Goal: Go to known website: Access a specific website the user already knows

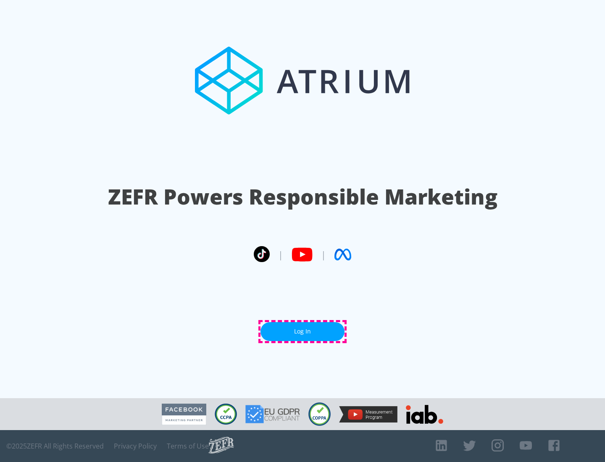
click at [303, 331] on link "Log In" at bounding box center [302, 331] width 84 height 19
